Goal: Task Accomplishment & Management: Manage account settings

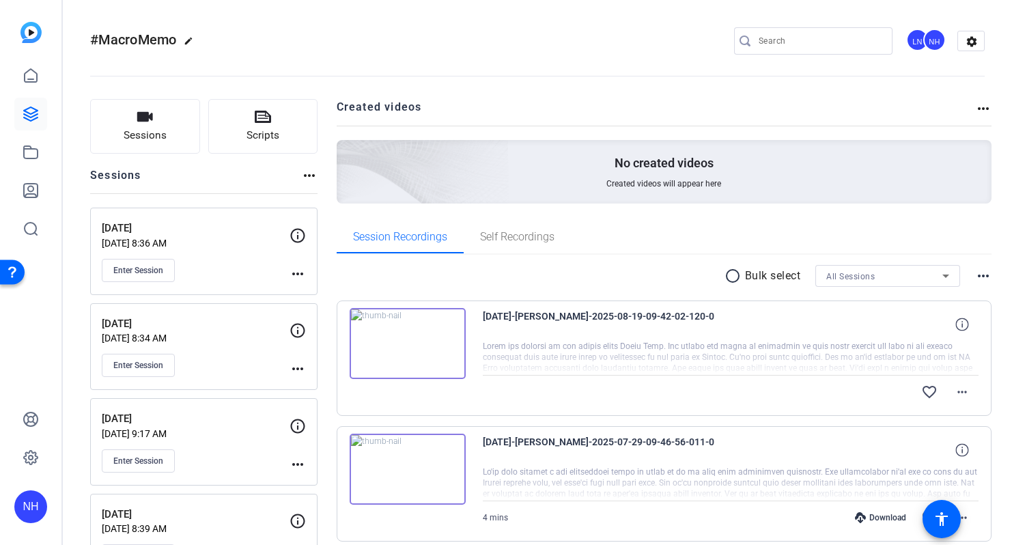
click at [473, 39] on div "#MacroMemo edit LN NH settings" at bounding box center [537, 41] width 895 height 20
click at [37, 114] on icon at bounding box center [31, 114] width 14 height 14
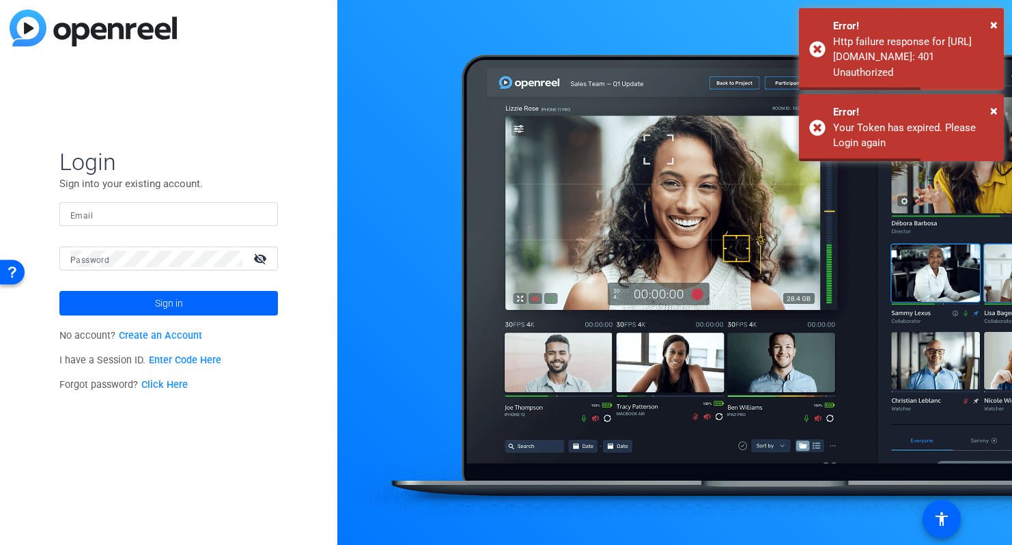
click at [126, 214] on input "Email" at bounding box center [168, 214] width 197 height 16
type input "[PERSON_NAME][EMAIL_ADDRESS][PERSON_NAME][DOMAIN_NAME]"
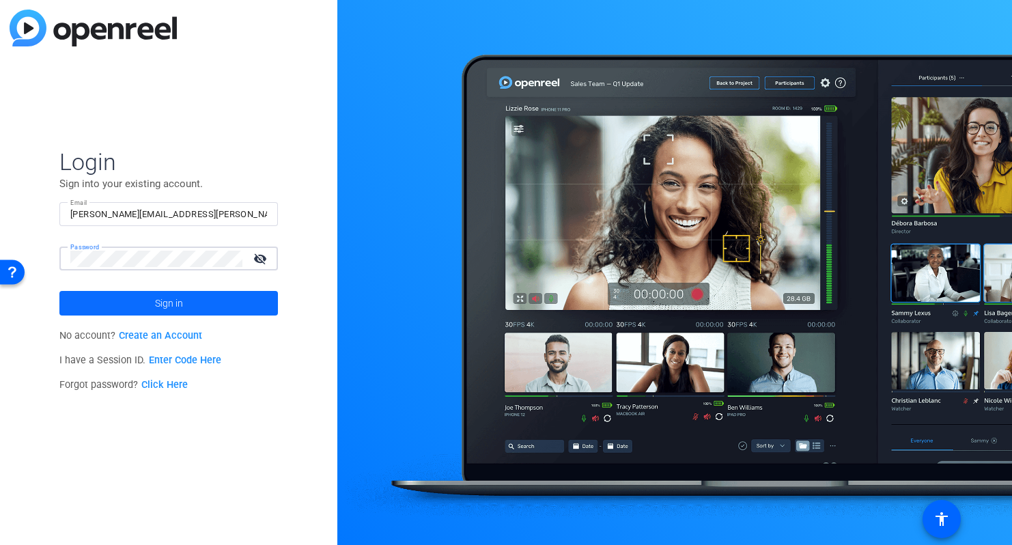
click at [161, 298] on span "Sign in" at bounding box center [169, 303] width 28 height 34
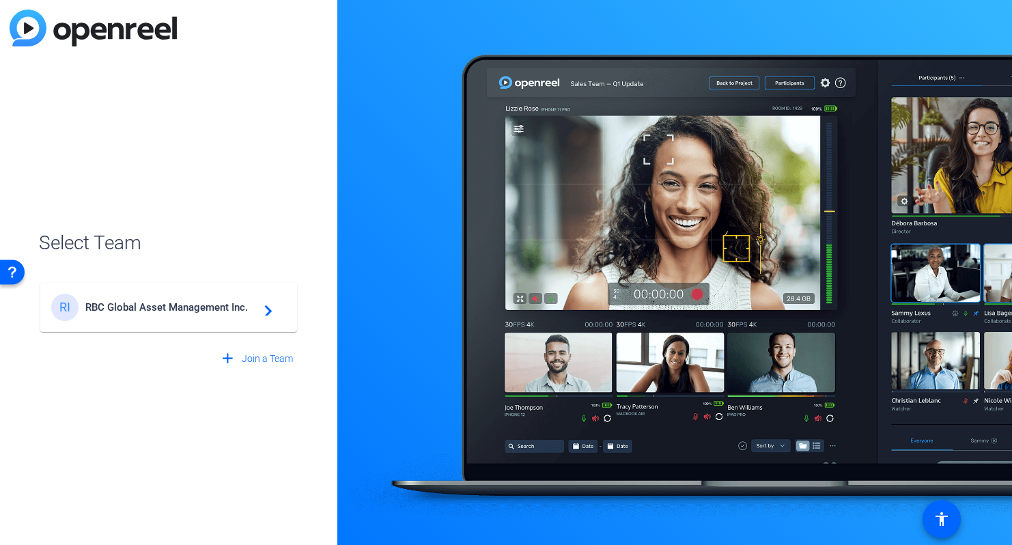
click at [130, 310] on span "RBC Global Asset Management Inc." at bounding box center [170, 307] width 171 height 12
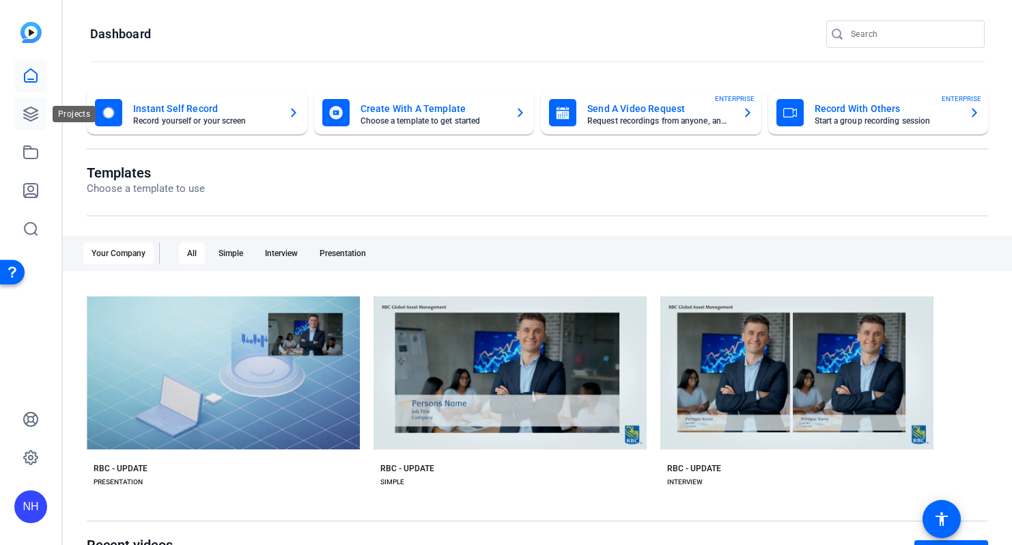
click at [33, 115] on icon at bounding box center [31, 114] width 16 height 16
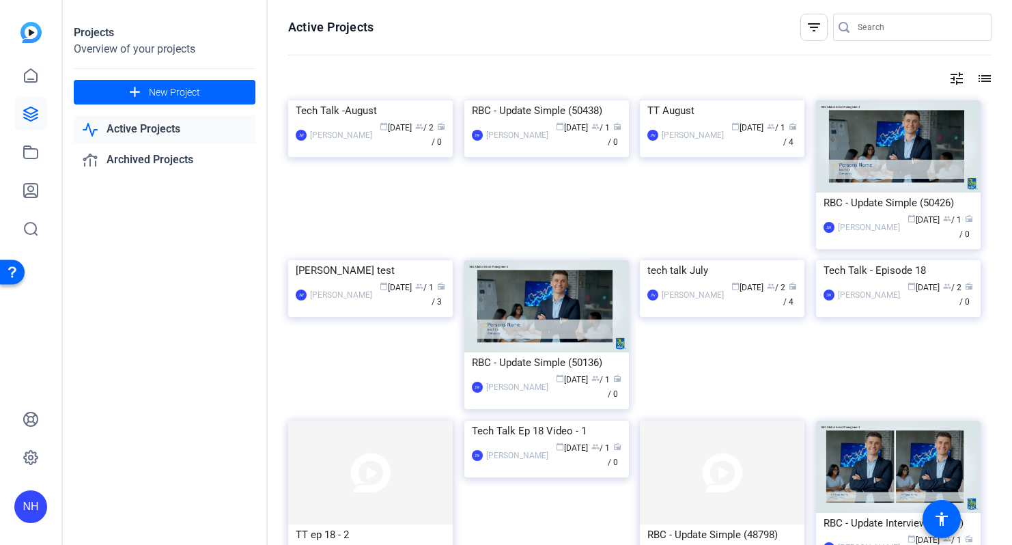
click at [958, 79] on mat-icon "tune" at bounding box center [957, 78] width 16 height 16
click at [914, 110] on div "Newest First" at bounding box center [882, 106] width 116 height 16
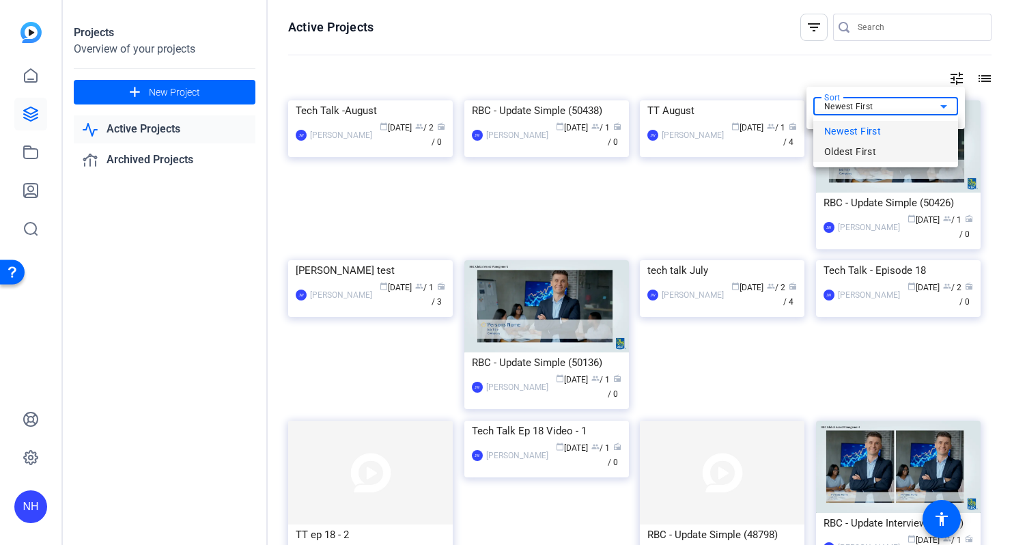
click at [853, 153] on span "Oldest First" at bounding box center [850, 151] width 52 height 16
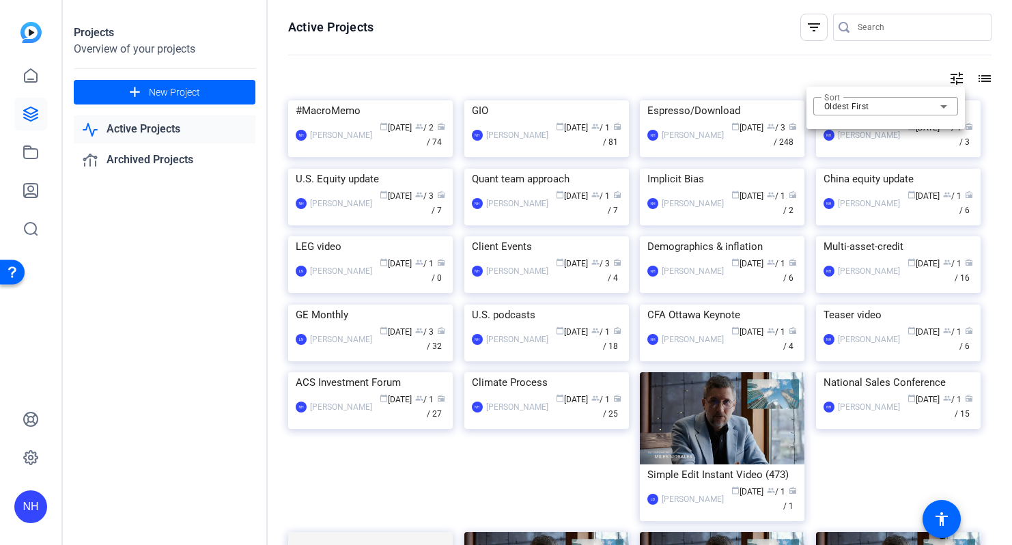
click at [695, 36] on div at bounding box center [506, 272] width 1012 height 545
click at [725, 100] on img at bounding box center [722, 100] width 165 height 0
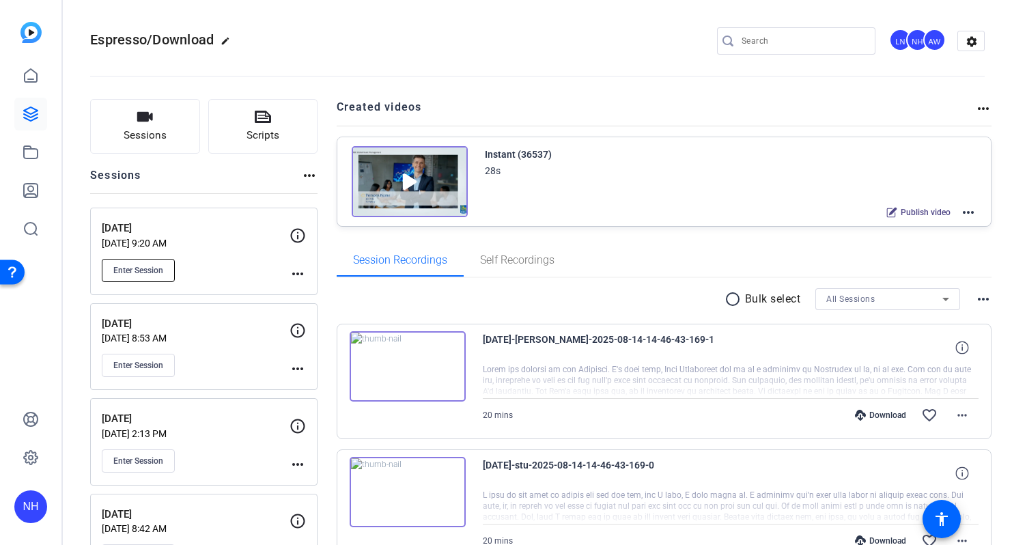
click at [139, 270] on span "Enter Session" at bounding box center [138, 270] width 50 height 11
click at [140, 266] on span "Enter Session" at bounding box center [138, 270] width 50 height 11
click at [297, 273] on mat-icon "more_horiz" at bounding box center [298, 274] width 16 height 16
click at [313, 294] on span "Edit Session" at bounding box center [332, 293] width 62 height 16
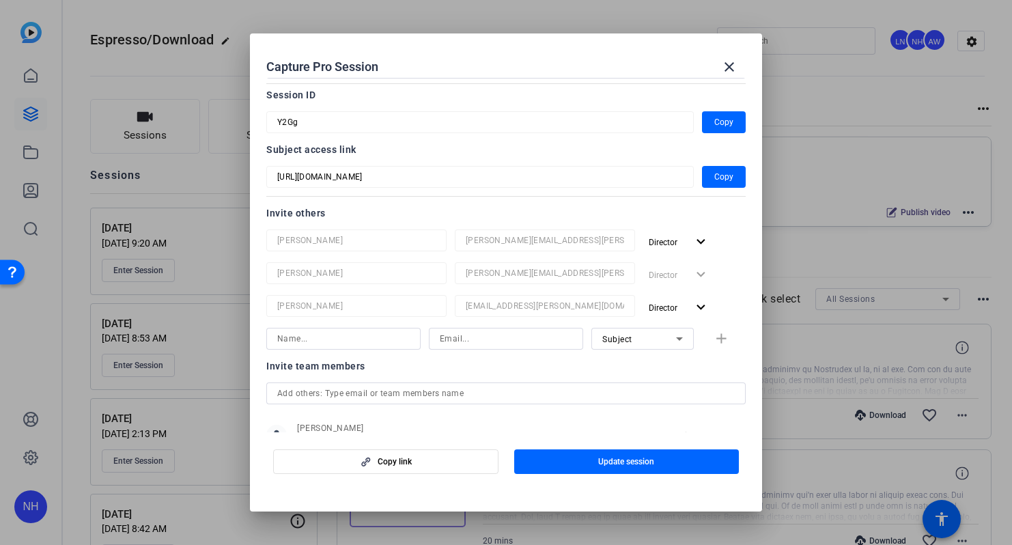
scroll to position [62, 0]
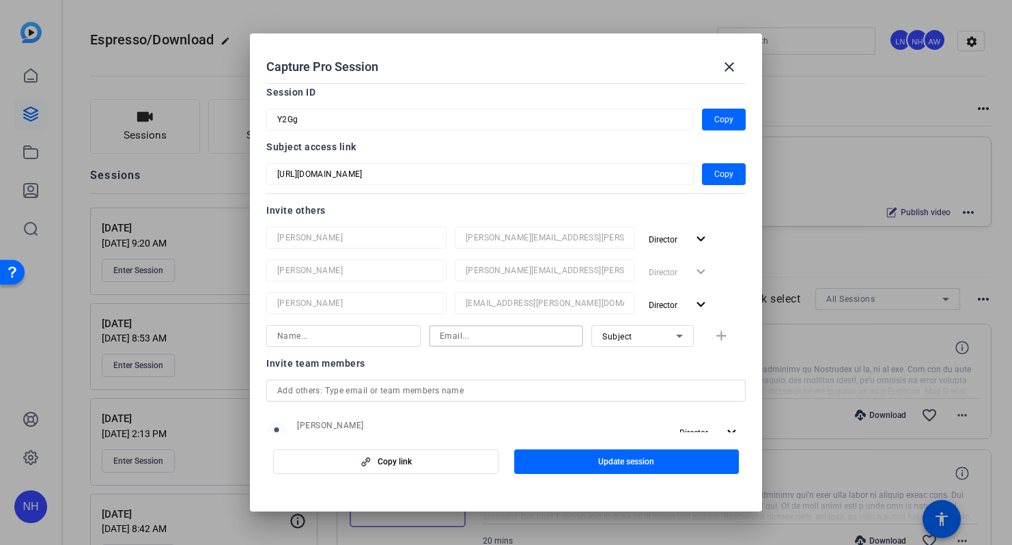
click at [542, 337] on input at bounding box center [506, 336] width 132 height 16
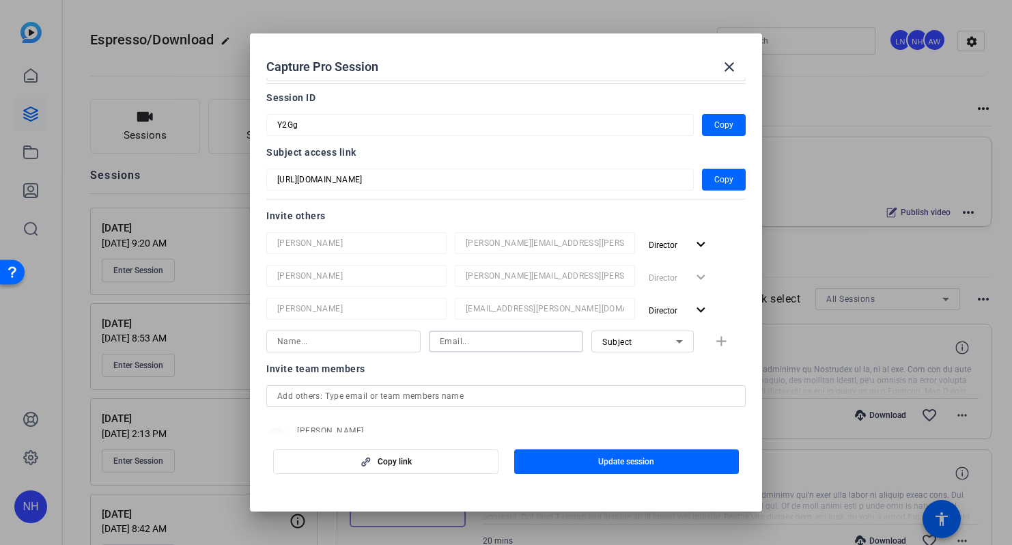
paste input "[EMAIL_ADDRESS][PERSON_NAME][DOMAIN_NAME]"
type input "[EMAIL_ADDRESS][PERSON_NAME][DOMAIN_NAME]"
click at [374, 341] on input at bounding box center [343, 341] width 132 height 16
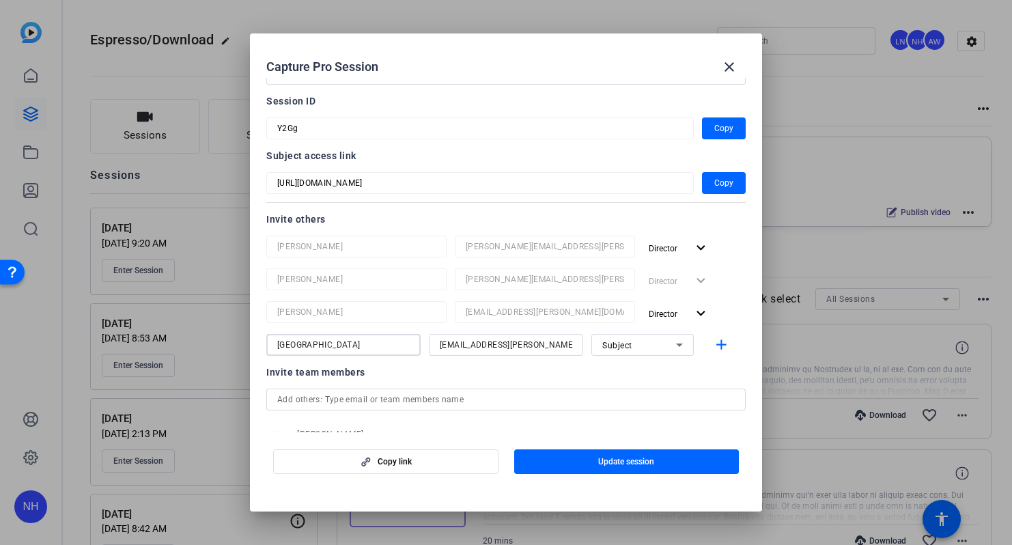
type input "[GEOGRAPHIC_DATA]"
click at [602, 349] on div "Subject" at bounding box center [642, 345] width 102 height 22
click at [611, 394] on span "Watcher" at bounding box center [618, 394] width 33 height 16
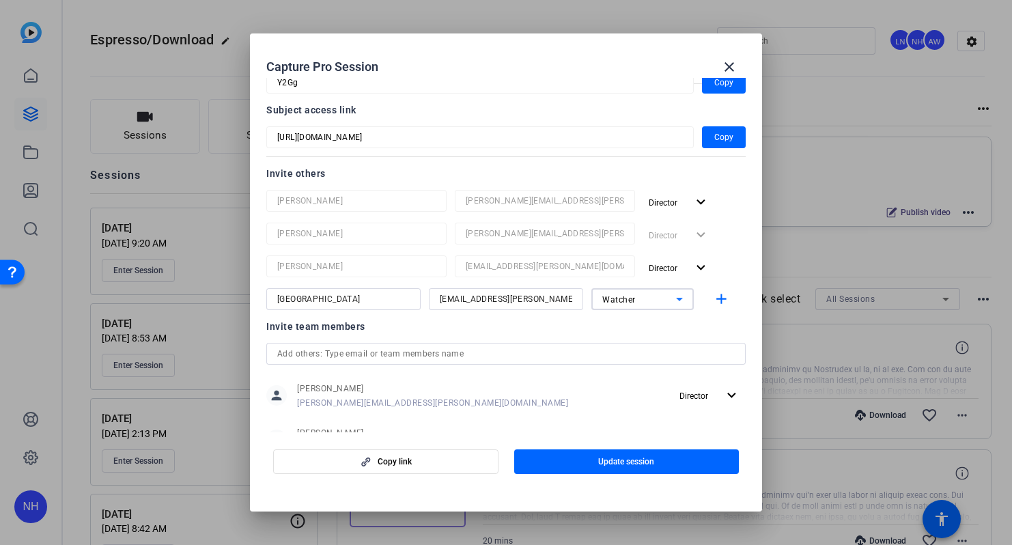
scroll to position [102, 0]
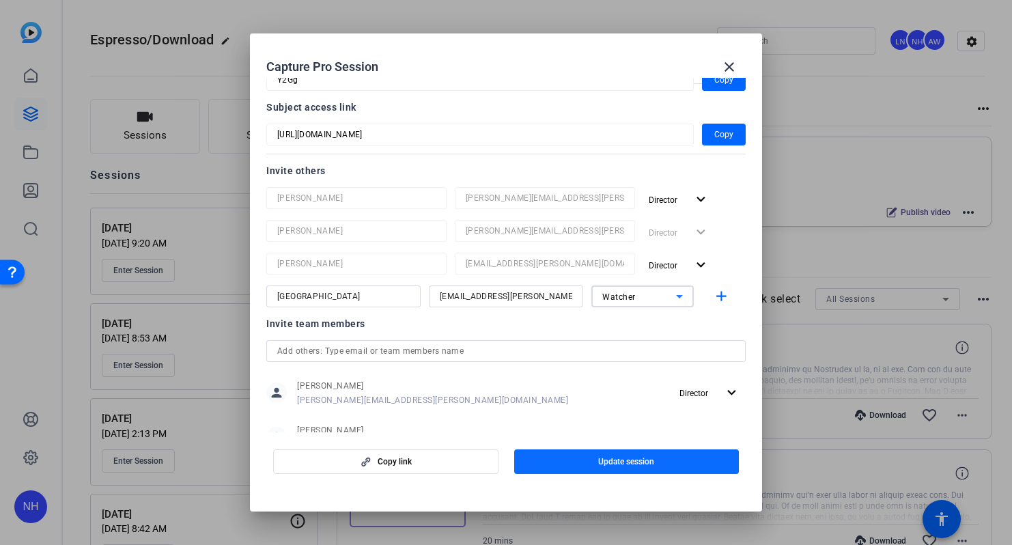
click at [617, 460] on span "Update session" at bounding box center [626, 461] width 56 height 11
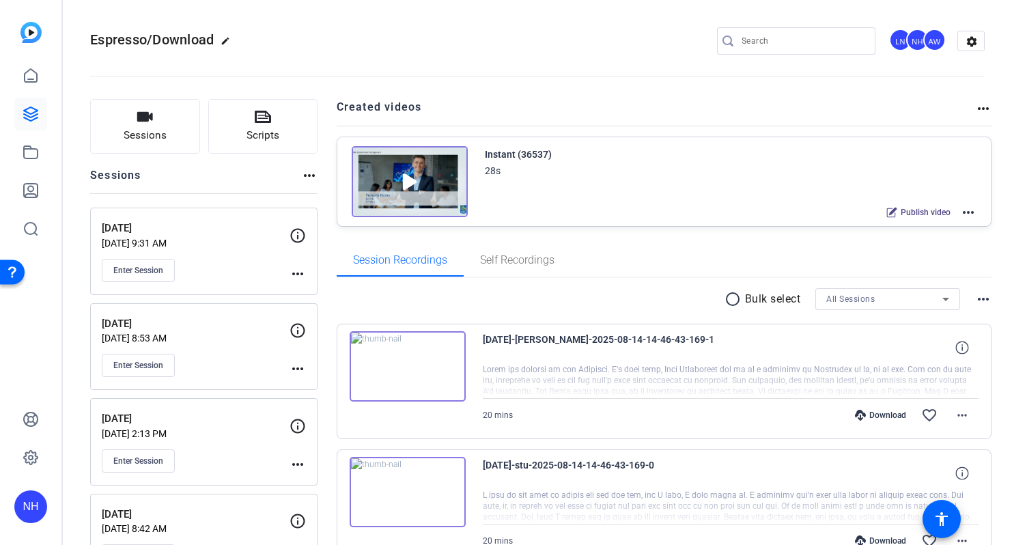
click at [936, 36] on div "AW" at bounding box center [934, 40] width 23 height 23
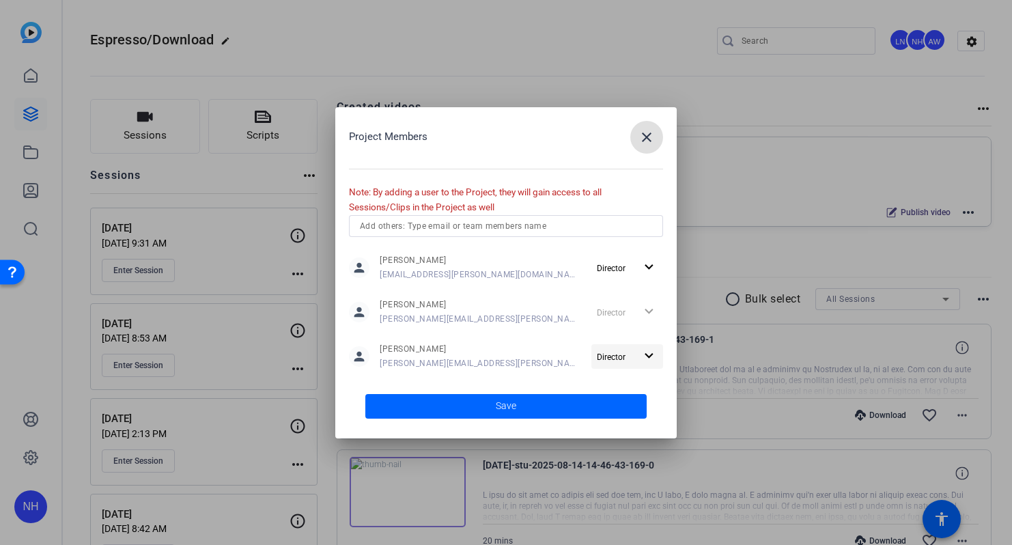
click at [647, 353] on mat-icon "expand_more" at bounding box center [649, 356] width 17 height 17
click at [625, 410] on span "Remove User" at bounding box center [627, 409] width 51 height 10
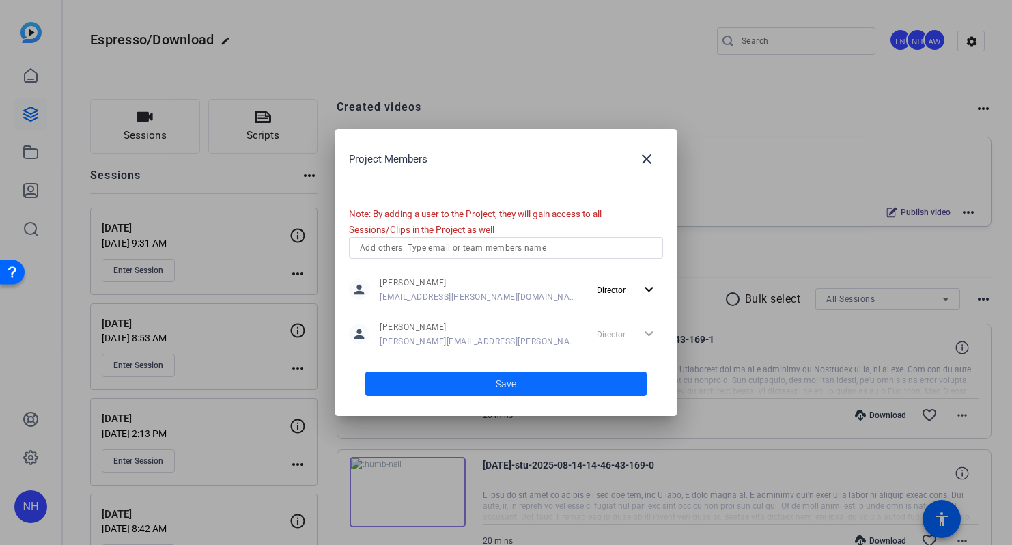
click at [546, 382] on span at bounding box center [505, 383] width 281 height 33
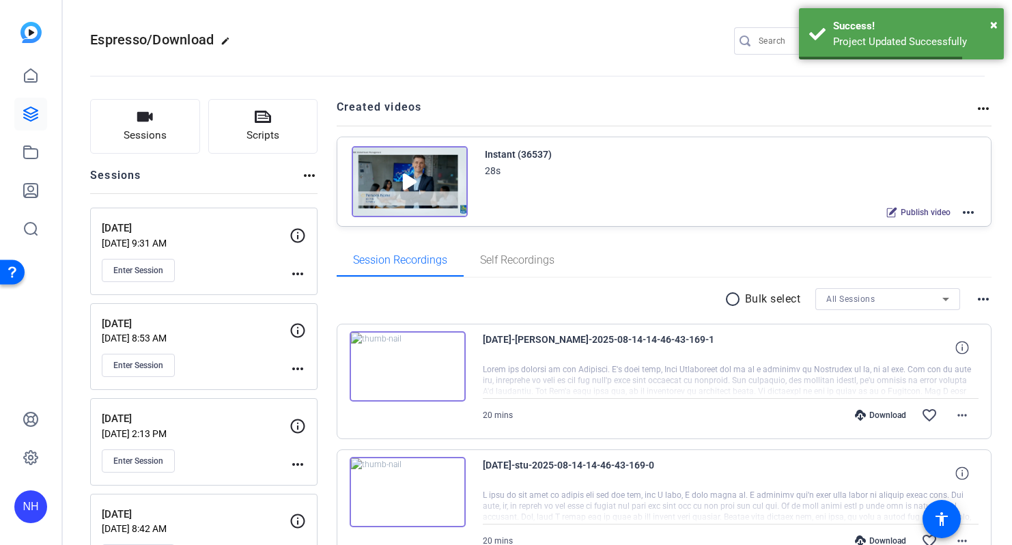
click at [546, 50] on div "Espresso/Download edit LN NH settings" at bounding box center [537, 41] width 895 height 20
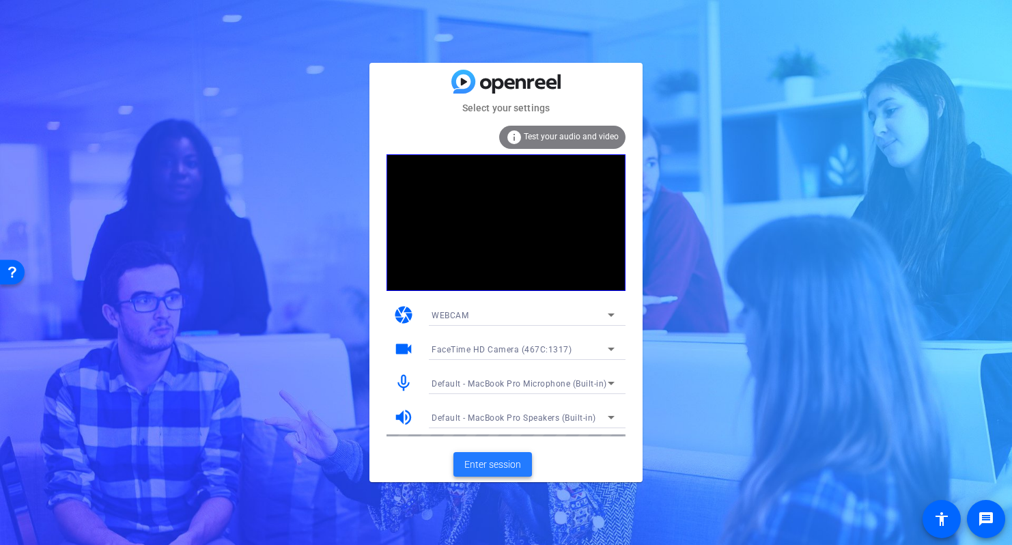
click at [501, 458] on span "Enter session" at bounding box center [492, 465] width 57 height 14
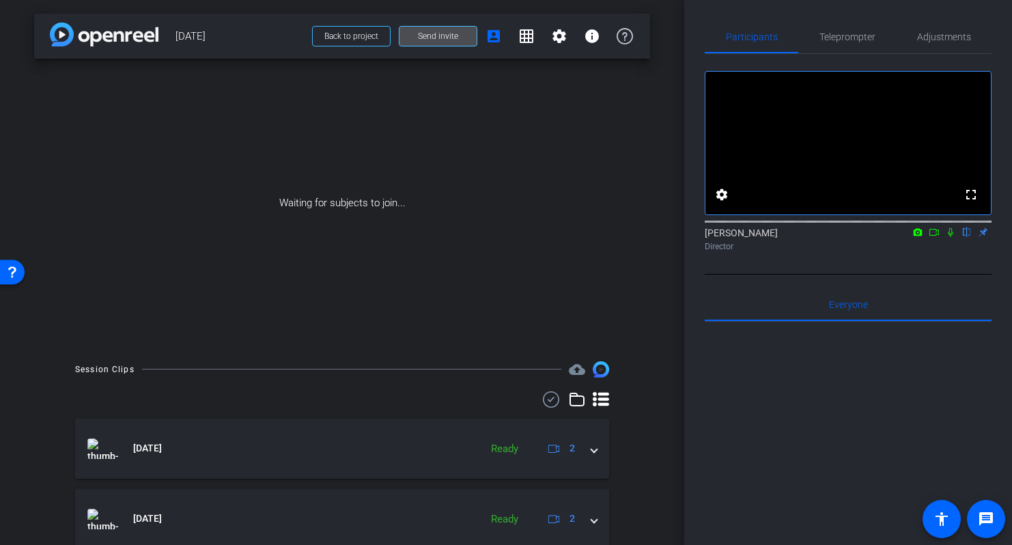
click at [451, 32] on span "Send invite" at bounding box center [438, 36] width 40 height 11
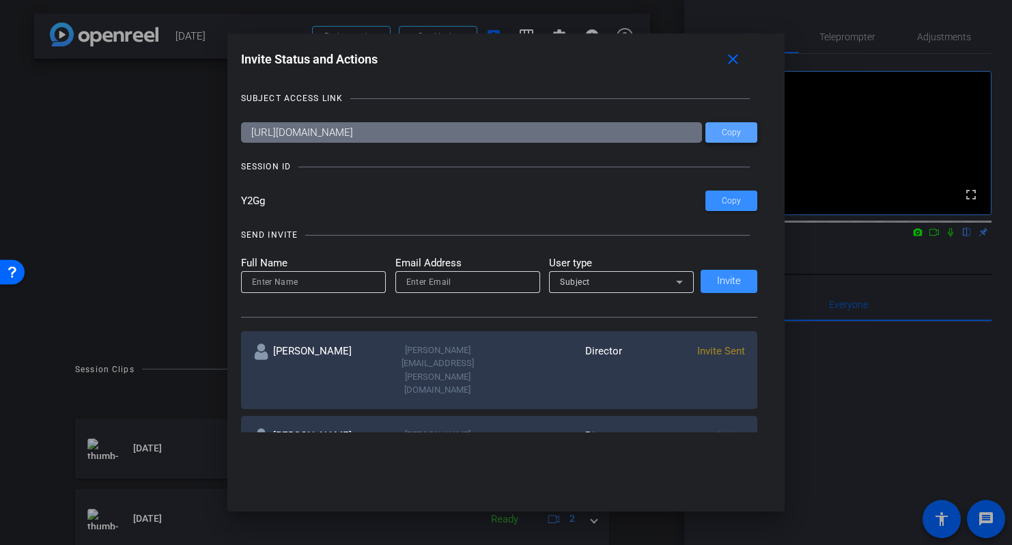
click at [727, 135] on span "Copy" at bounding box center [731, 133] width 19 height 10
click at [734, 199] on span "Copy" at bounding box center [731, 201] width 19 height 10
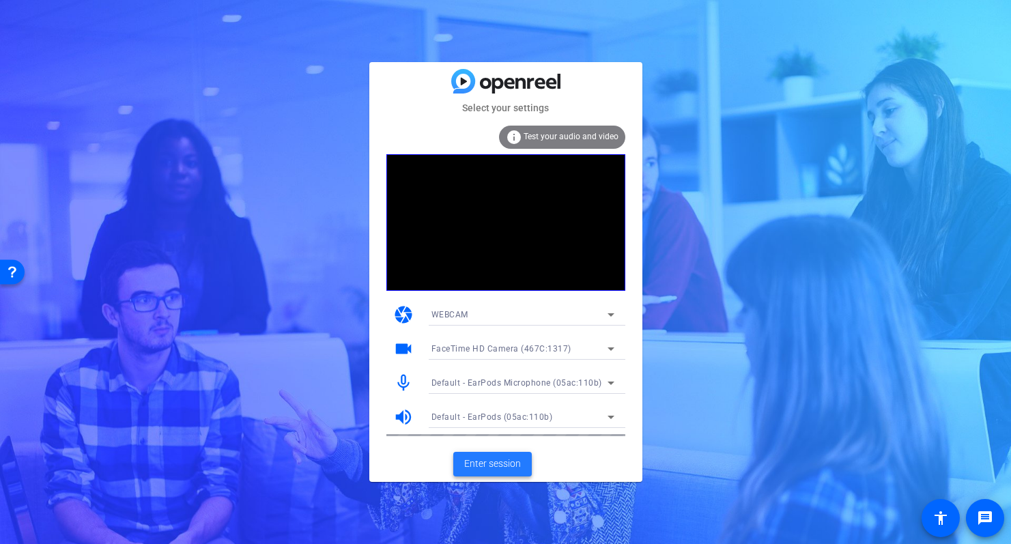
click at [494, 469] on span "Enter session" at bounding box center [492, 464] width 57 height 14
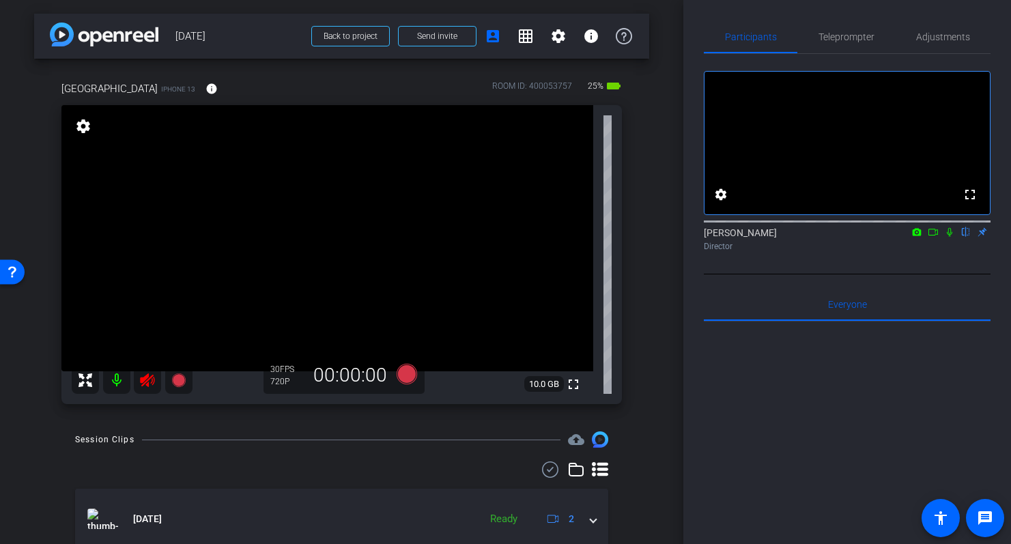
click at [150, 384] on icon at bounding box center [147, 380] width 16 height 16
click at [644, 259] on div "sydney iPhone 13 info ROOM ID: 400053757 25% battery_std fullscreen settings 10…" at bounding box center [341, 238] width 615 height 359
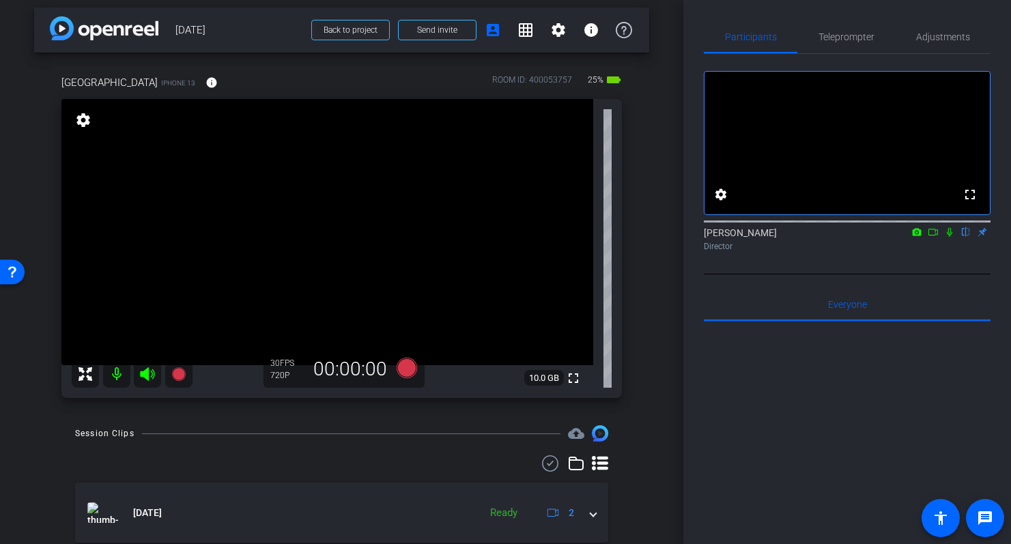
click at [644, 259] on div "sydney iPhone 13 info ROOM ID: 400053757 25% battery_std fullscreen settings 10…" at bounding box center [341, 232] width 615 height 359
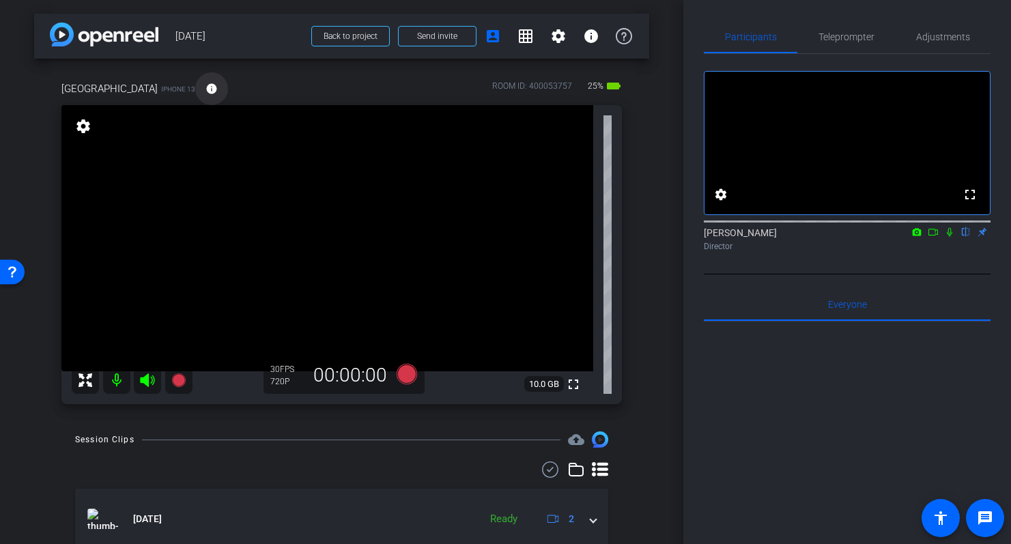
click at [206, 87] on mat-icon "info" at bounding box center [212, 89] width 12 height 12
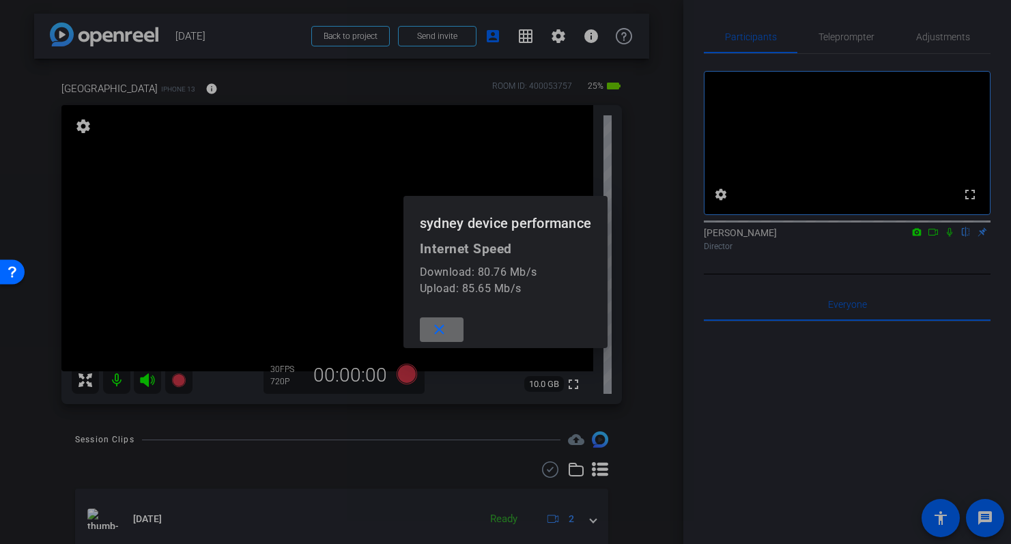
click at [443, 327] on mat-icon "close" at bounding box center [439, 330] width 17 height 17
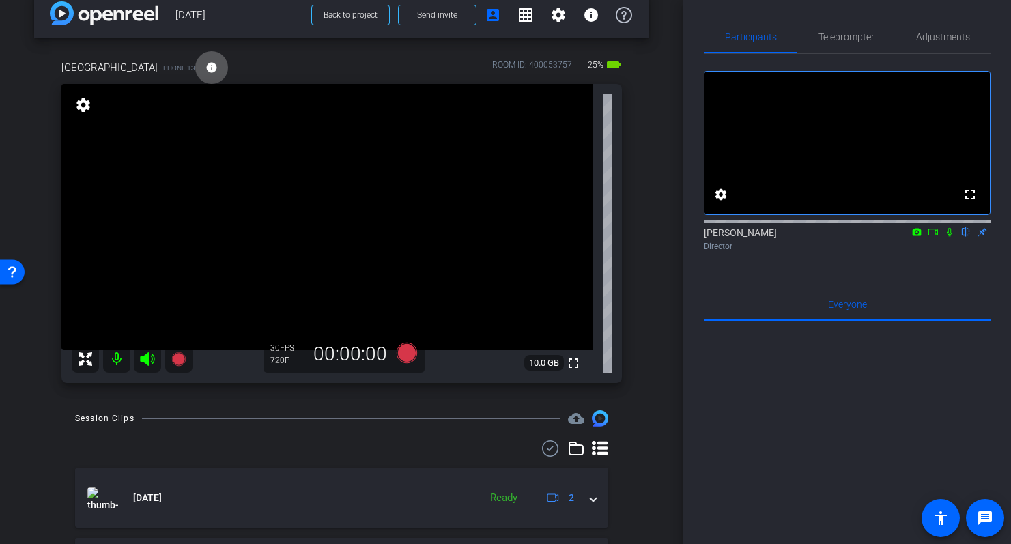
scroll to position [31, 0]
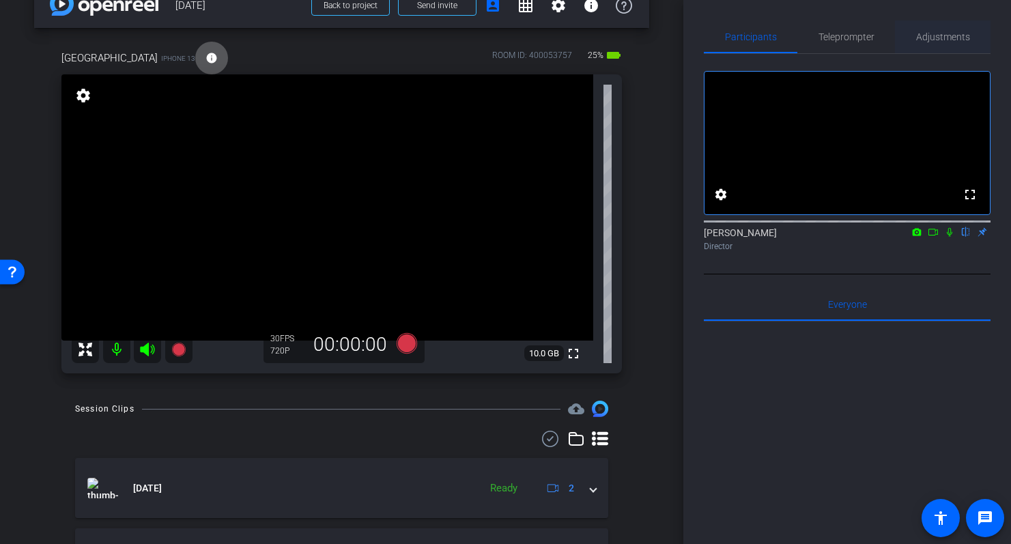
click at [955, 40] on span "Adjustments" at bounding box center [944, 37] width 54 height 10
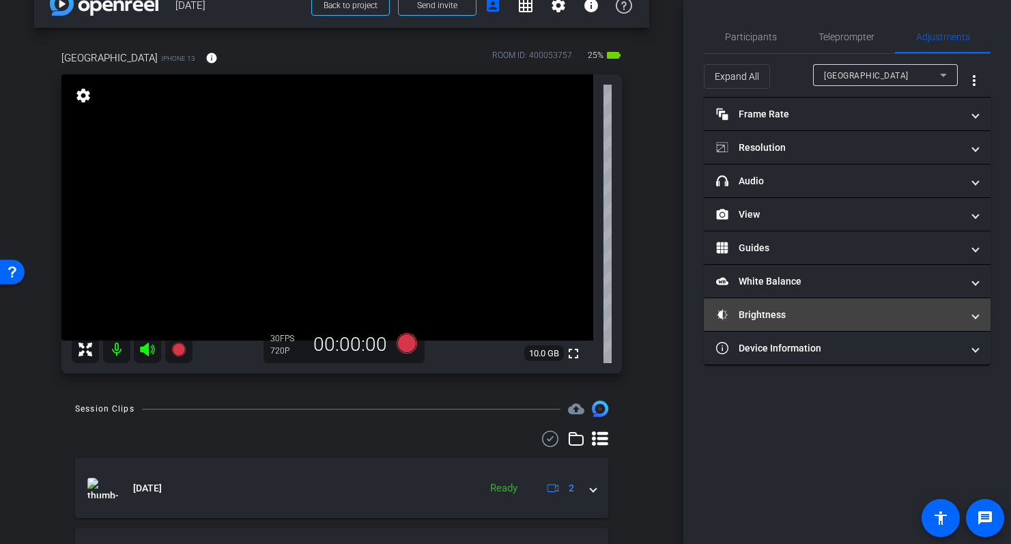
click at [843, 317] on mat-panel-title "Brightness" at bounding box center [839, 315] width 246 height 14
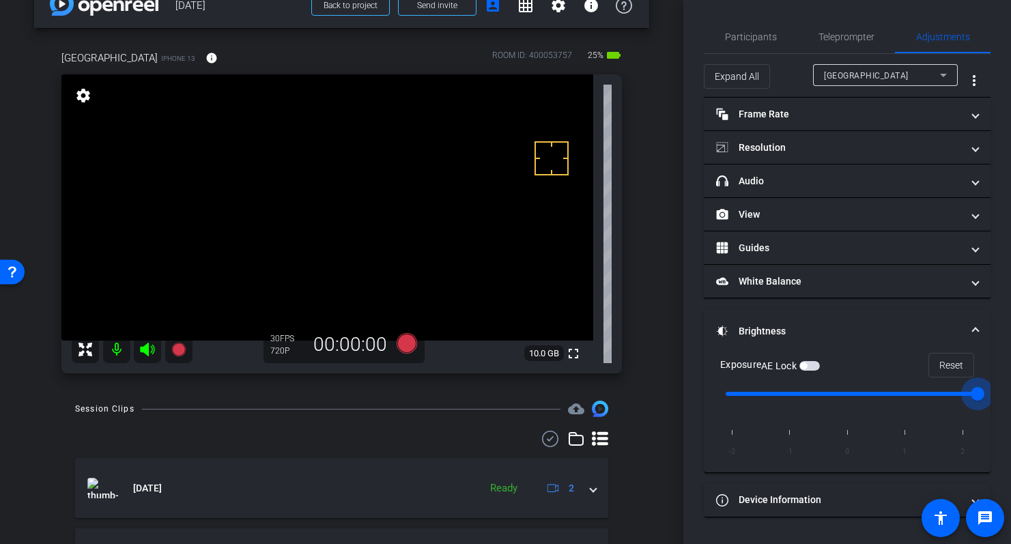
drag, startPoint x: 852, startPoint y: 391, endPoint x: 958, endPoint y: 401, distance: 107.0
click at [958, 401] on input "range" at bounding box center [853, 394] width 283 height 30
drag, startPoint x: 978, startPoint y: 393, endPoint x: 723, endPoint y: 393, distance: 254.8
click at [723, 393] on input "range" at bounding box center [853, 394] width 283 height 30
type input "0"
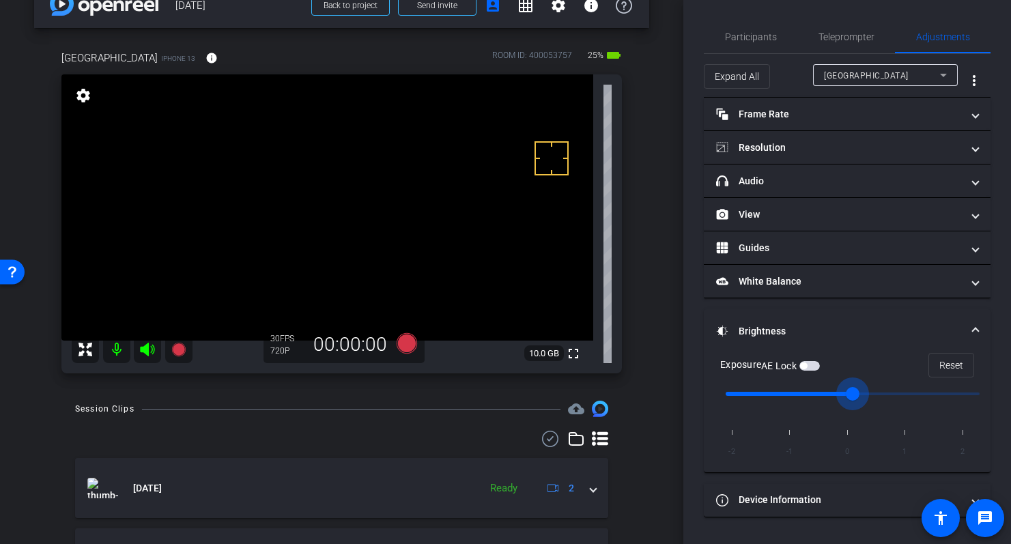
click at [847, 394] on input "range" at bounding box center [853, 394] width 283 height 30
click at [753, 42] on span "Participants" at bounding box center [751, 36] width 52 height 33
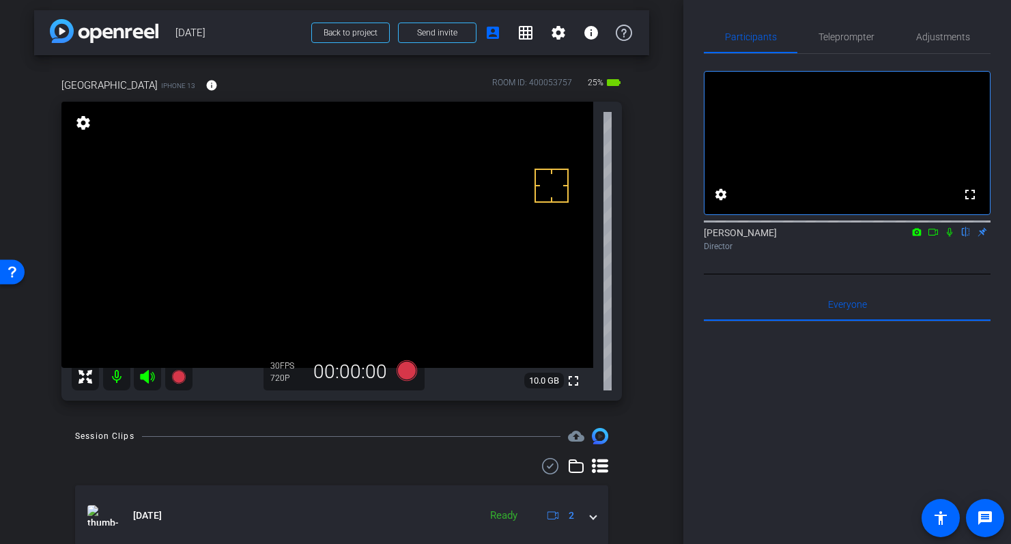
scroll to position [0, 0]
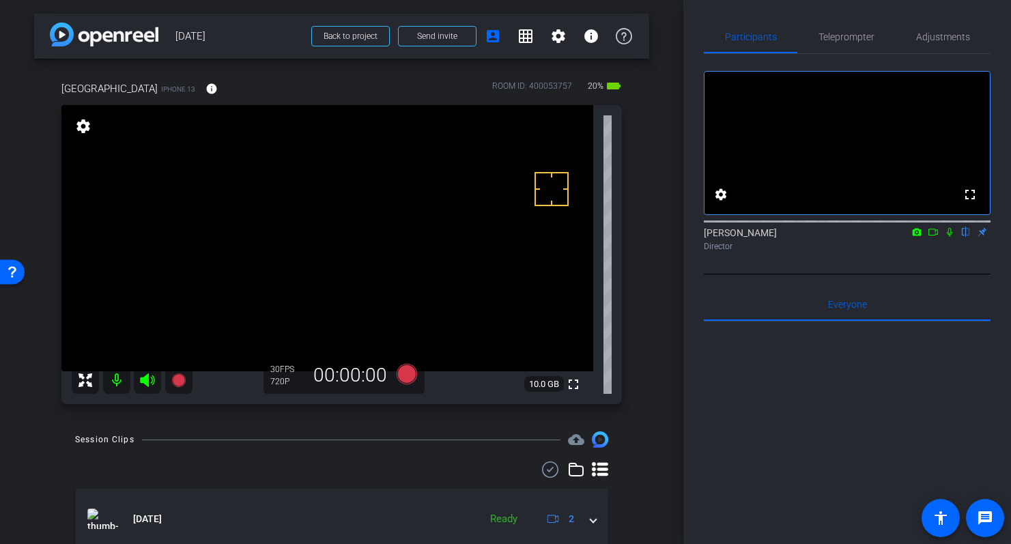
click at [651, 244] on div "arrow_back August 2025 Back to project Send invite account_box grid_on settings…" at bounding box center [342, 272] width 684 height 544
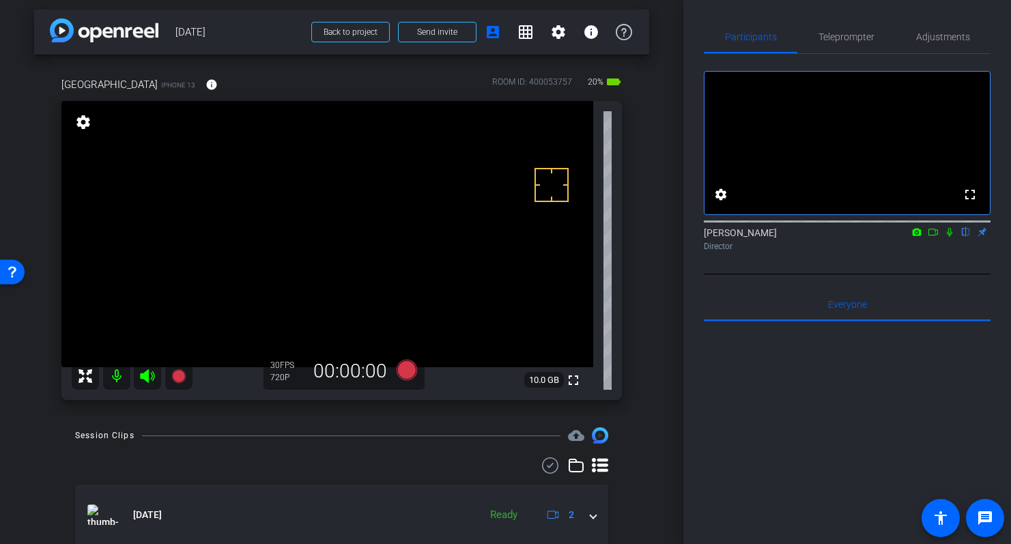
click at [651, 241] on div "arrow_back August 2025 Back to project Send invite account_box grid_on settings…" at bounding box center [342, 268] width 684 height 544
